Goal: Ask a question

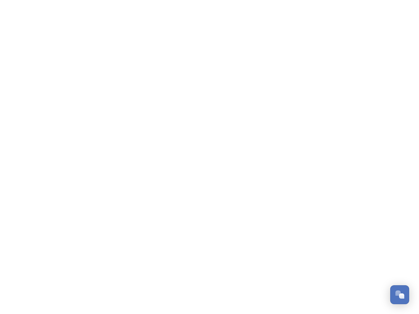
click at [399, 295] on div "Open Chat" at bounding box center [401, 295] width 5 height 5
click at [402, 0] on html "/p/collection/tempest/tourism-academy-2025 Dismiss GoSquared Assistant Chat wit…" at bounding box center [209, 0] width 419 height 0
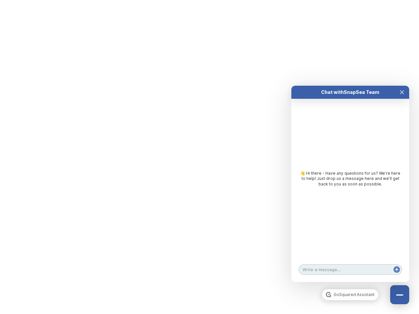
click at [350, 282] on div "Chat with SnapSea Team GoSquared Assistant 👋 Hi there - Have any questions for …" at bounding box center [350, 184] width 118 height 196
click at [350, 190] on div "👋 Hi there - Have any questions for us? We’re here to help! Just drop us a mess…" at bounding box center [350, 180] width 118 height 163
click at [402, 99] on div "👋 Hi there - Have any questions for us? We’re here to help! Just drop us a mess…" at bounding box center [350, 180] width 118 height 163
click at [397, 276] on div "Chat with SnapSea Team GoSquared Assistant 👋 Hi there - Have any questions for …" at bounding box center [350, 184] width 118 height 196
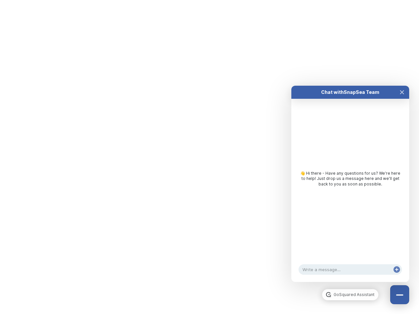
click at [209, 0] on html "/p/collection/tempest/tourism-academy-2025 Dismiss GoSquared Assistant Chat wit…" at bounding box center [209, 0] width 419 height 0
click at [204, 0] on html "/p/collection/tempest/tourism-academy-2025 Dismiss GoSquared Assistant Chat wit…" at bounding box center [209, 0] width 419 height 0
